Goal: Transaction & Acquisition: Purchase product/service

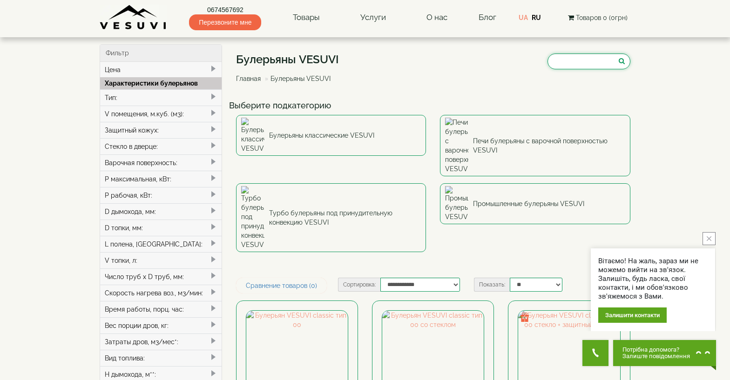
click at [554, 64] on input "search" at bounding box center [588, 62] width 83 height 16
type input "***"
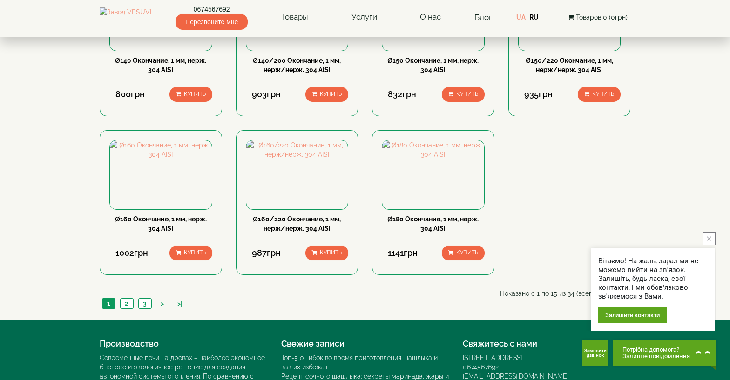
scroll to position [684, 0]
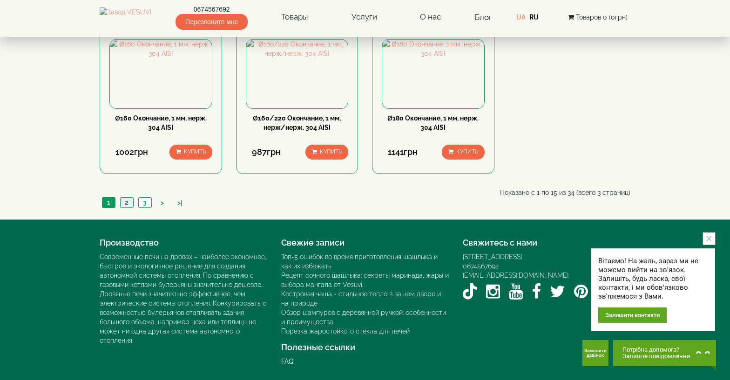
click at [124, 208] on link "2" at bounding box center [126, 203] width 13 height 10
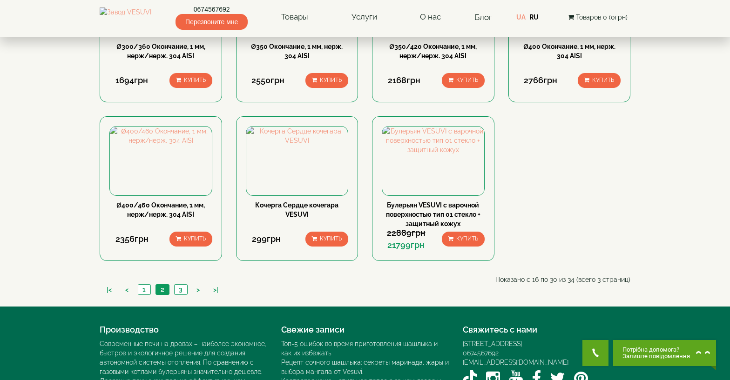
scroll to position [652, 0]
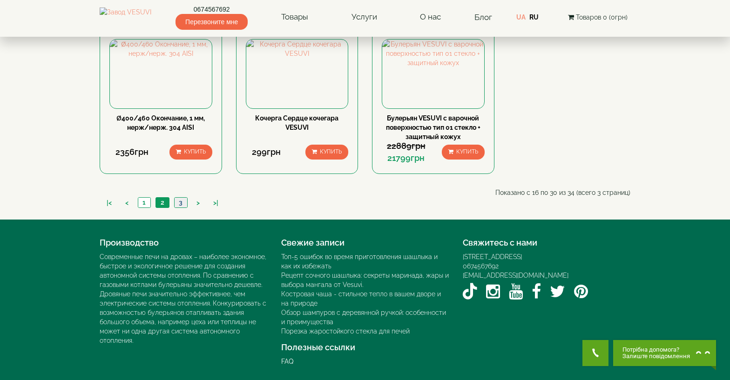
click at [179, 208] on link "3" at bounding box center [180, 203] width 13 height 10
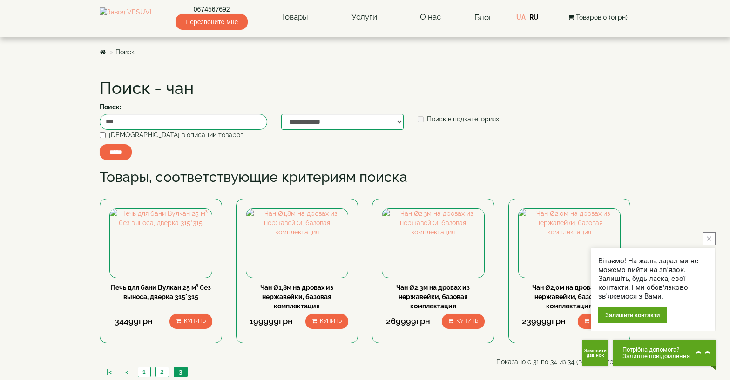
click at [710, 238] on icon "close button" at bounding box center [708, 238] width 5 height 5
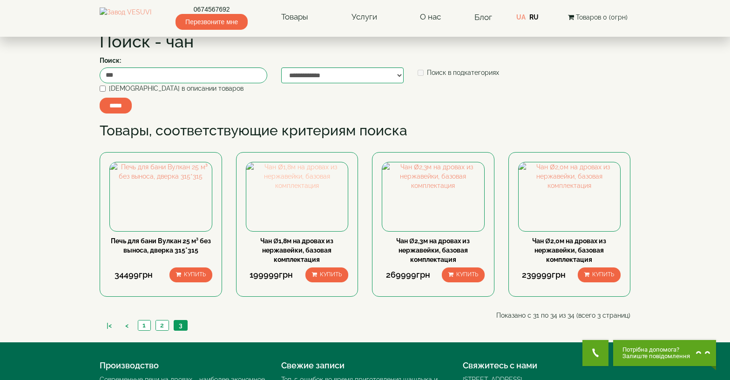
scroll to position [93, 0]
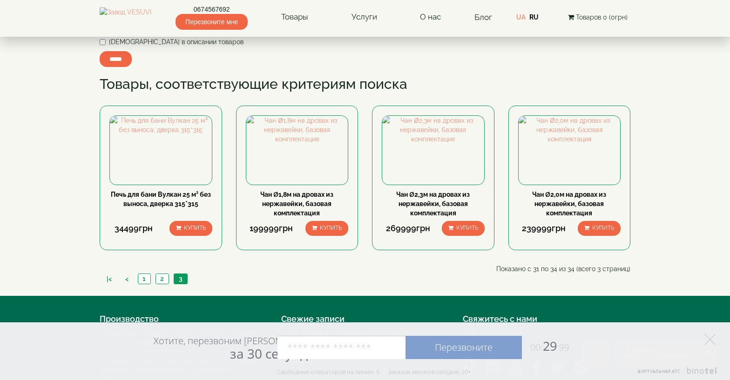
click at [303, 217] on link "Чан Ø1,8м на дровах из нержавейки, базовая комплектация" at bounding box center [296, 204] width 73 height 26
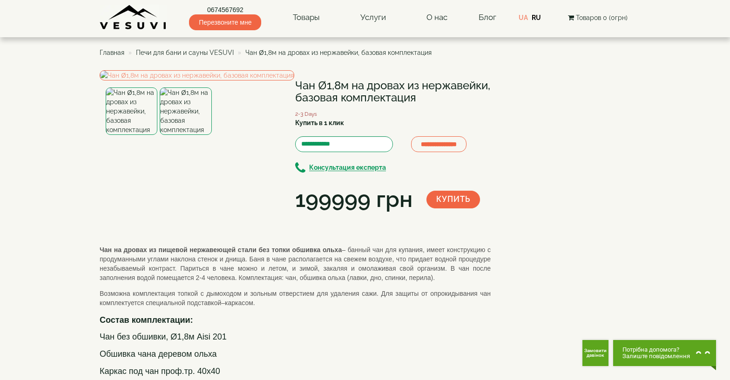
drag, startPoint x: 281, startPoint y: 256, endPoint x: 321, endPoint y: 247, distance: 41.7
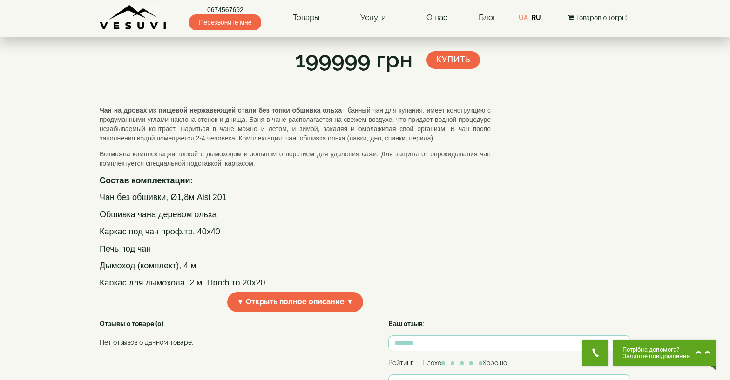
scroll to position [186, 0]
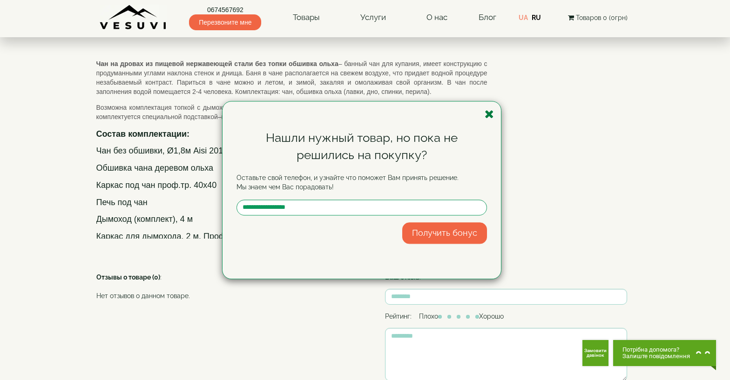
click at [491, 115] on icon "button" at bounding box center [488, 114] width 9 height 12
